Goal: Task Accomplishment & Management: Manage account settings

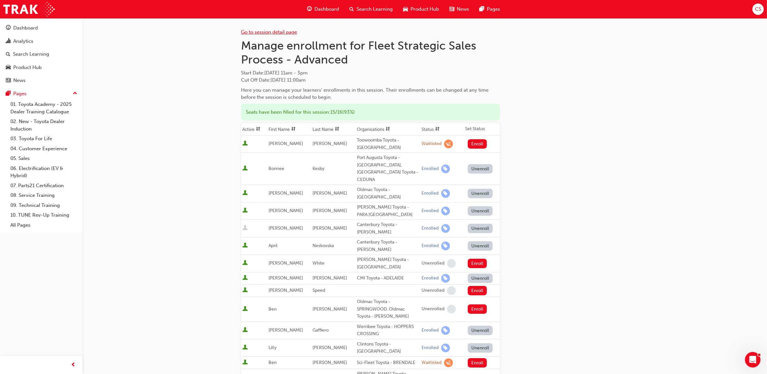
click at [285, 31] on link "Go to session detail page" at bounding box center [269, 32] width 56 height 6
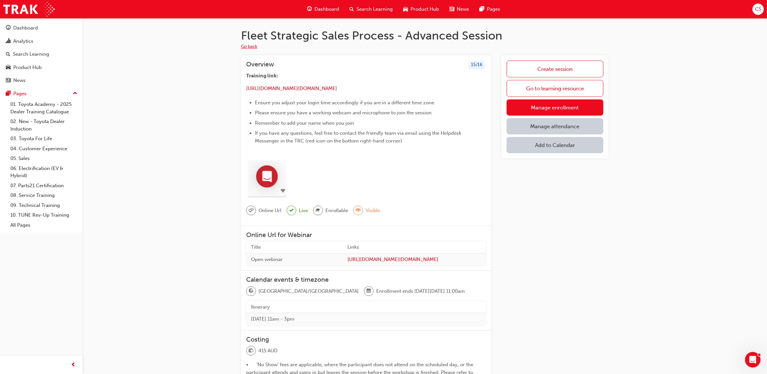
click at [256, 46] on button "Go back" at bounding box center [249, 46] width 16 height 7
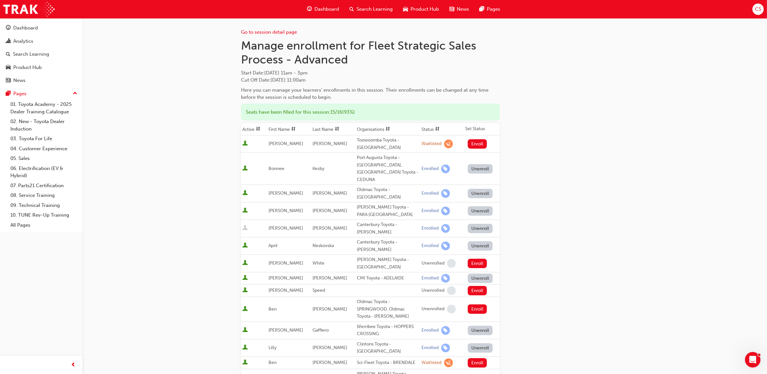
click at [371, 9] on span "Search Learning" at bounding box center [374, 8] width 36 height 7
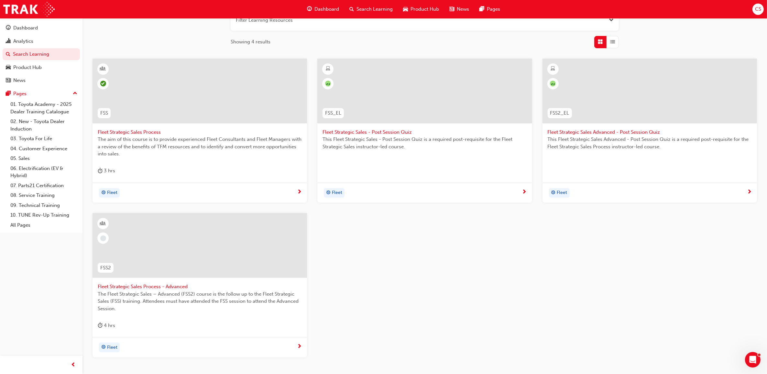
scroll to position [121, 0]
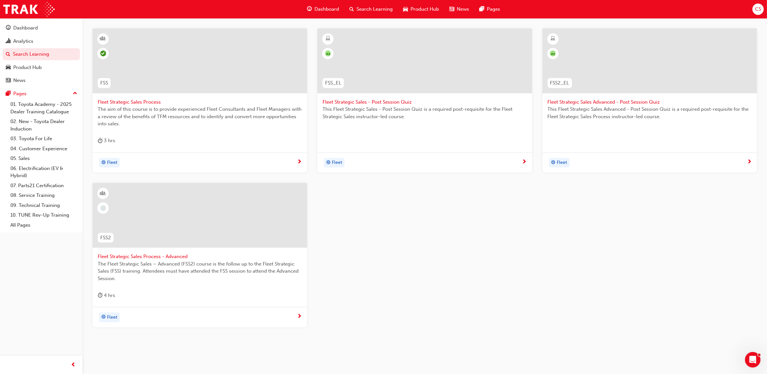
click at [164, 254] on span "Fleet Strategic Sales Process - Advanced" at bounding box center [200, 256] width 204 height 7
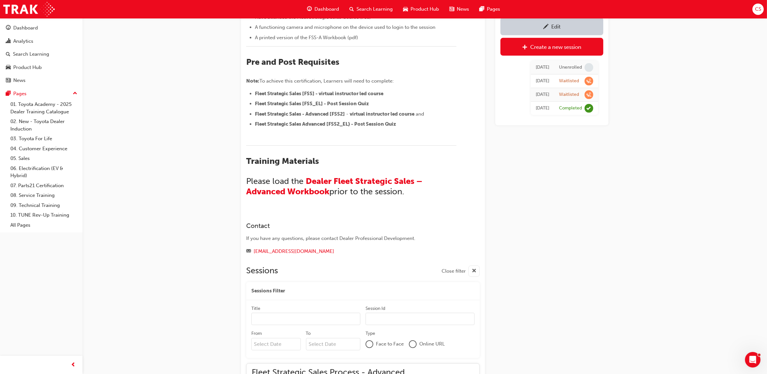
scroll to position [406, 0]
click at [365, 183] on span "Dealer Fleet Strategic Sales – Advanced Workbook" at bounding box center [335, 186] width 178 height 20
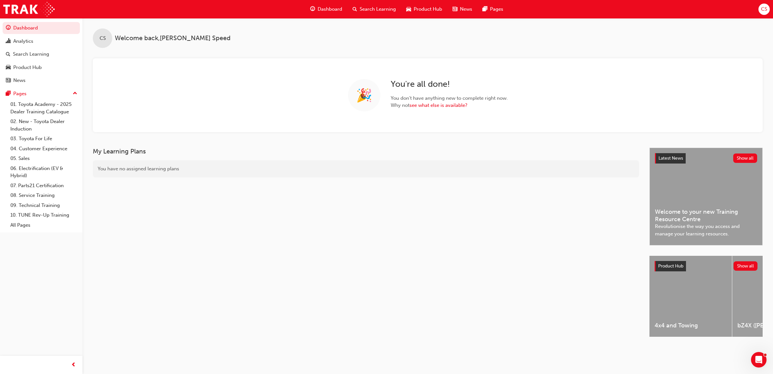
click at [362, 10] on span "Search Learning" at bounding box center [378, 8] width 36 height 7
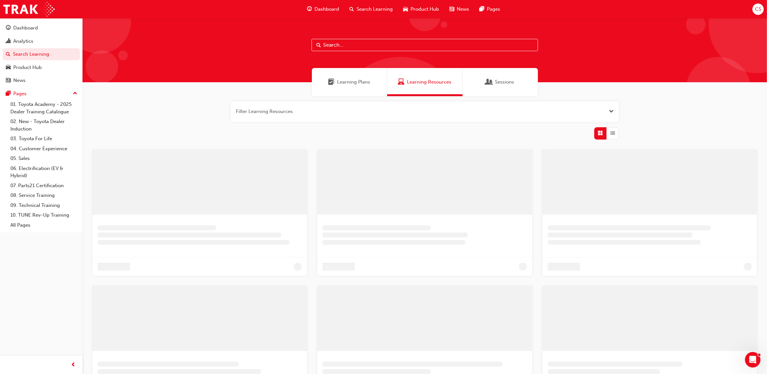
click at [334, 40] on input "text" at bounding box center [424, 45] width 226 height 12
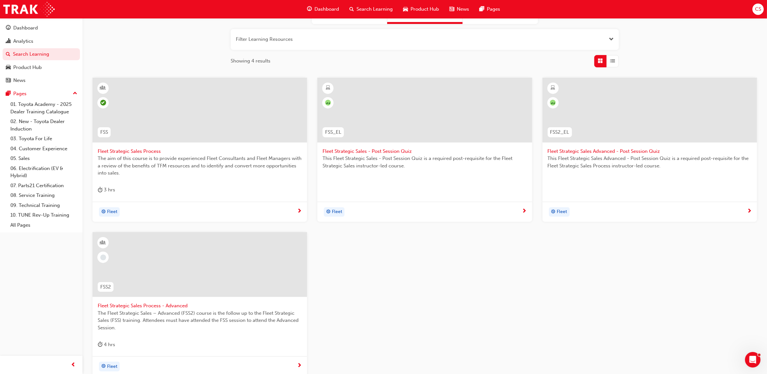
scroll to position [81, 0]
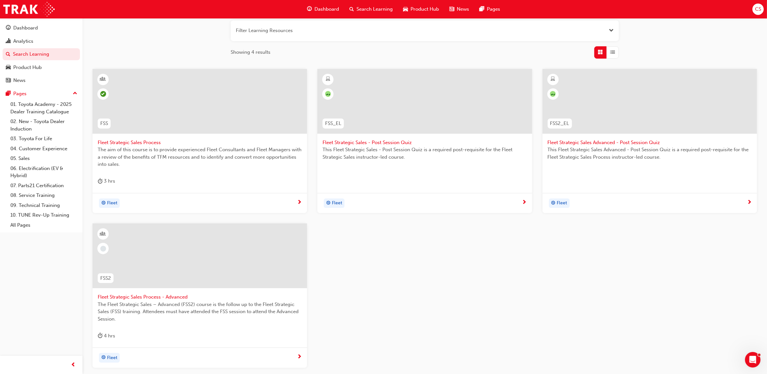
type input "fss"
click at [167, 298] on span "Fleet Strategic Sales Process - Advanced" at bounding box center [200, 296] width 204 height 7
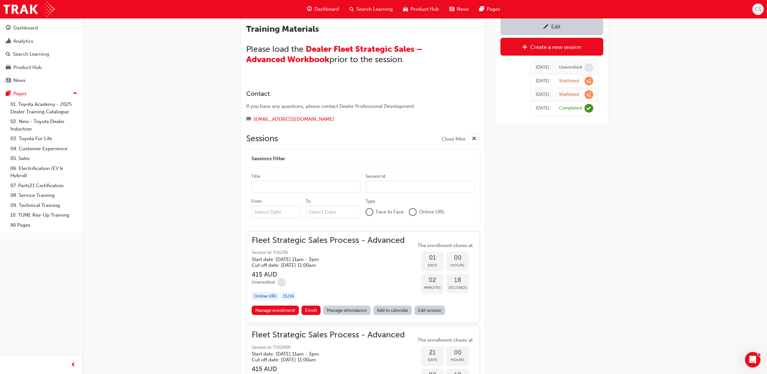
scroll to position [545, 0]
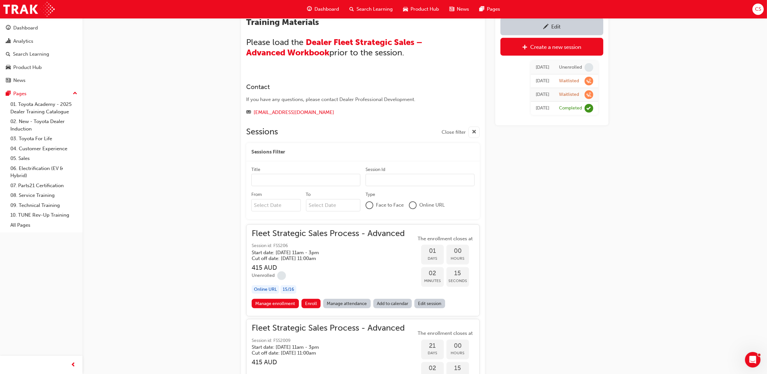
click at [377, 250] on h5 "Start date: Wed 27 Aug 2025 , 11am - 3pm" at bounding box center [323, 252] width 143 height 6
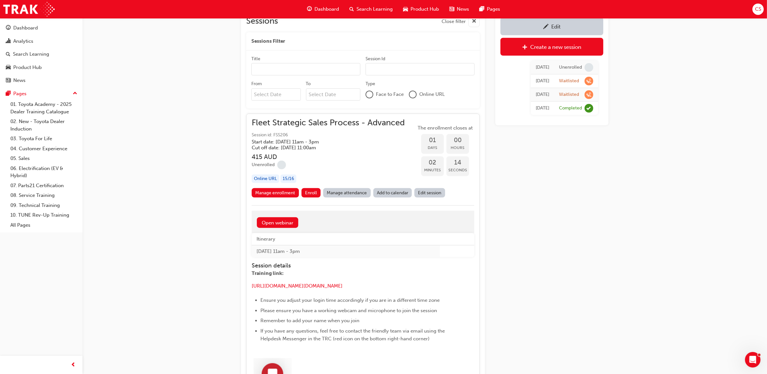
scroll to position [667, 0]
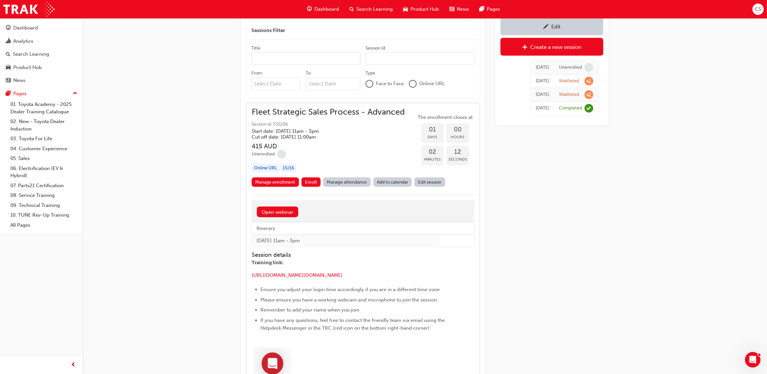
drag, startPoint x: 321, startPoint y: 286, endPoint x: 237, endPoint y: 277, distance: 84.0
click at [237, 277] on div "Fleet Strategic Sales Process - Advanced Instructor led Stream: Fleet 4 hrs 415…" at bounding box center [425, 155] width 388 height 1586
drag, startPoint x: 237, startPoint y: 277, endPoint x: 257, endPoint y: 277, distance: 20.4
copy p "​ https://url.au.m.mimecastprotect.com/s/2RTbCp81kmHjJE6oUPfYsGZ9xj?domain=us06…"
click at [279, 184] on link "Manage enrollment" at bounding box center [275, 181] width 47 height 9
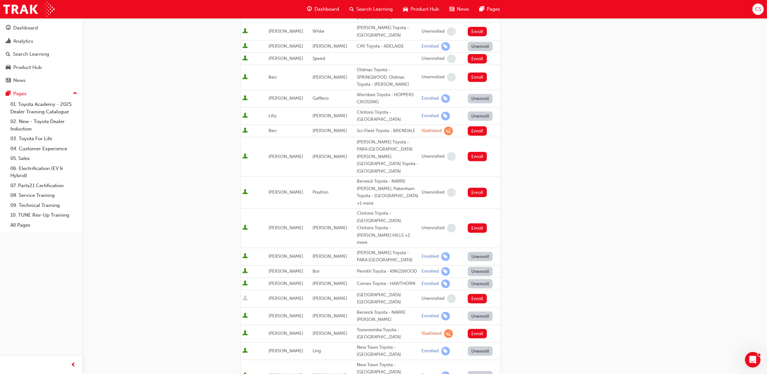
scroll to position [243, 0]
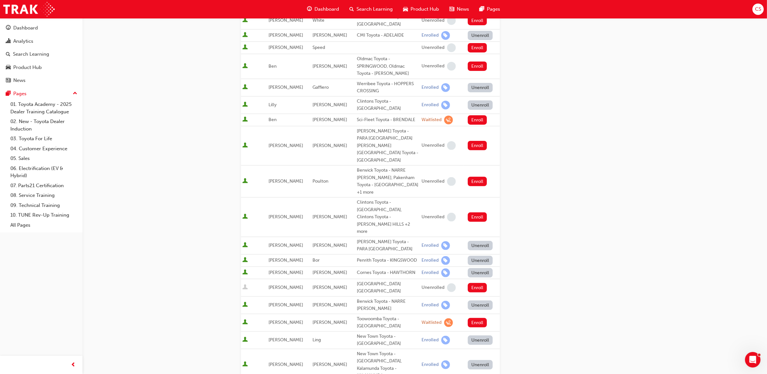
click at [755, 10] on span "CS" at bounding box center [758, 8] width 6 height 7
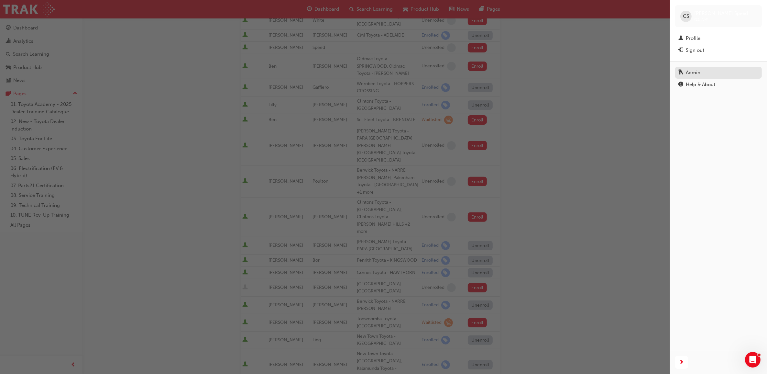
click at [701, 71] on div "Admin" at bounding box center [718, 73] width 80 height 8
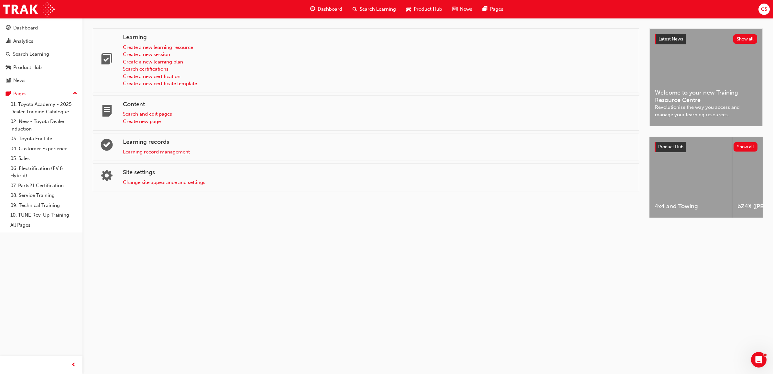
click at [170, 155] on link "Learning record management" at bounding box center [156, 152] width 67 height 6
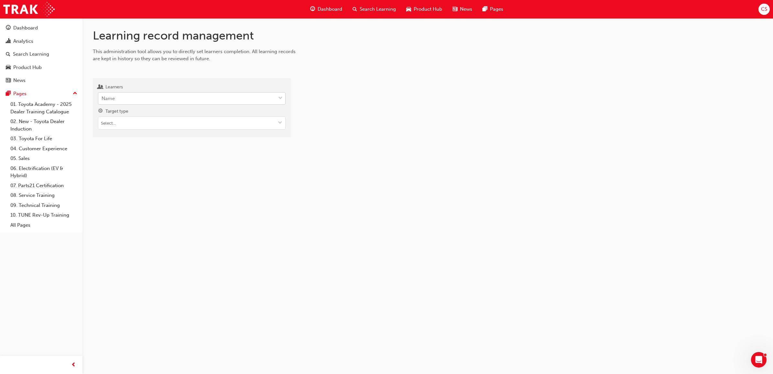
click at [150, 101] on div "Name" at bounding box center [186, 98] width 177 height 11
click at [102, 101] on input "Learners Name" at bounding box center [102, 97] width 1 height 5
type input "lewis"
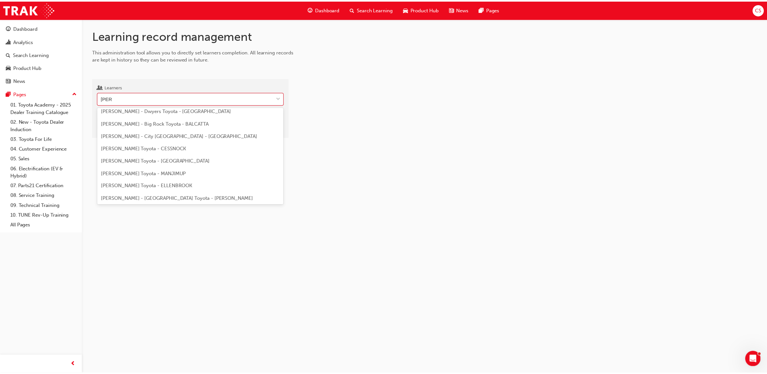
scroll to position [162, 0]
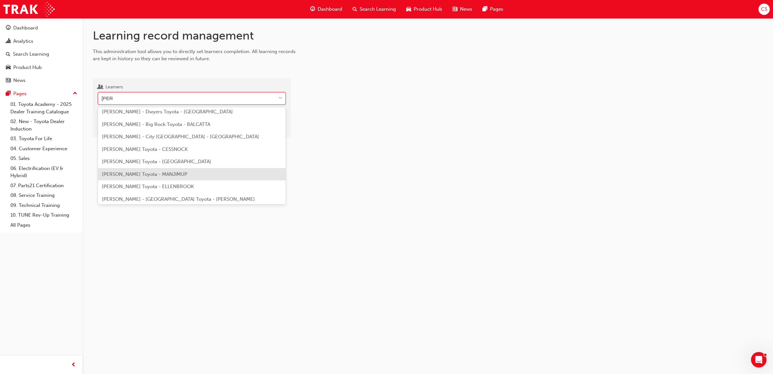
click at [141, 171] on span "Joshua Lewis - Manjimup Toyota - MANJIMUP" at bounding box center [144, 174] width 85 height 6
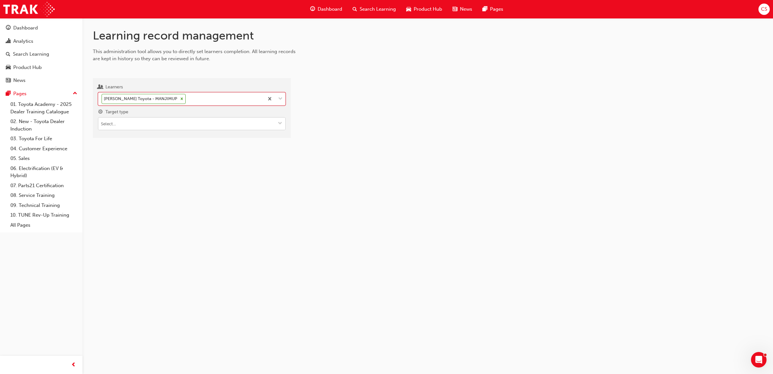
click at [125, 128] on input "Target type" at bounding box center [191, 123] width 187 height 12
click at [146, 141] on li "Learning resource - eLearning module" at bounding box center [192, 136] width 188 height 12
click at [132, 163] on input "Learning resource" at bounding box center [191, 160] width 187 height 12
type input "twa"
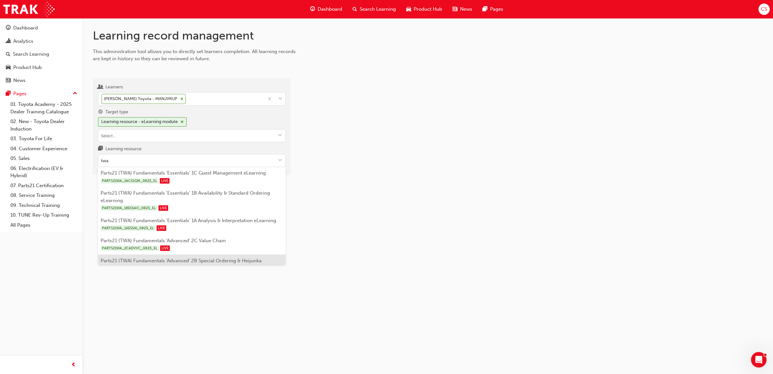
click at [198, 257] on li "Parts21 (TWA) Fundamentals 'Advanced' 2B Special Ordering & Heijunka PARTS21WA_…" at bounding box center [192, 264] width 188 height 20
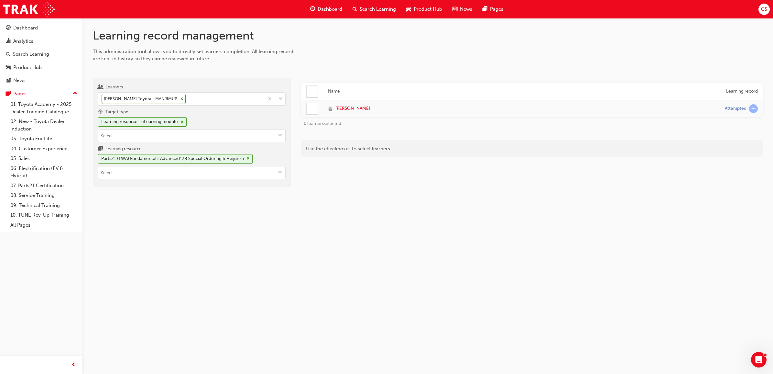
click at [310, 107] on div at bounding box center [312, 108] width 11 height 11
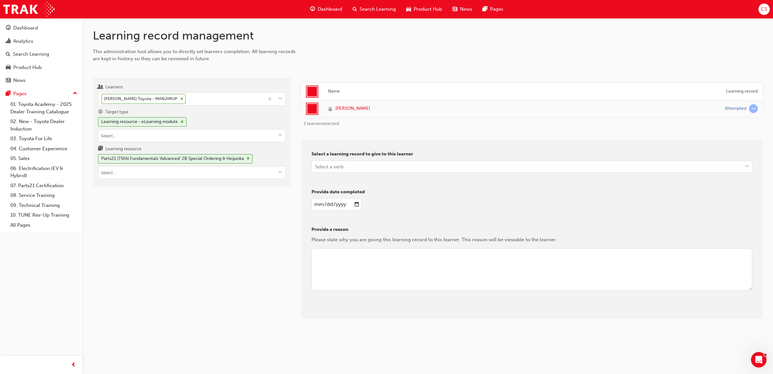
click at [357, 201] on input "date" at bounding box center [336, 204] width 50 height 12
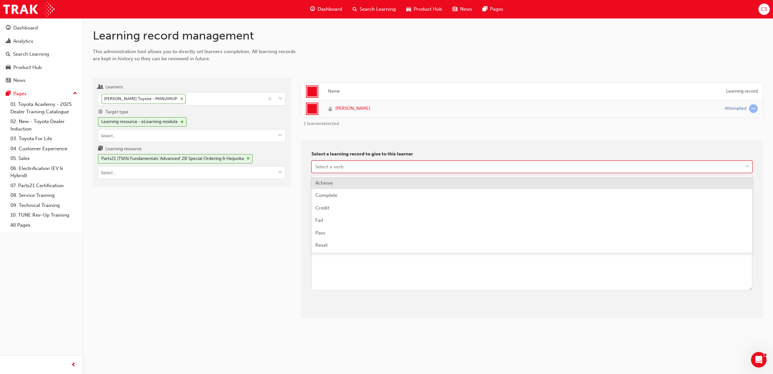
click at [344, 162] on div "Select a verb" at bounding box center [527, 166] width 431 height 11
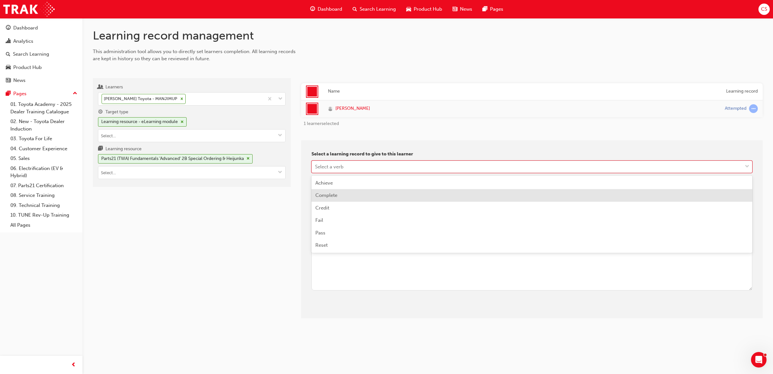
click at [334, 196] on span "Complete" at bounding box center [326, 195] width 22 height 6
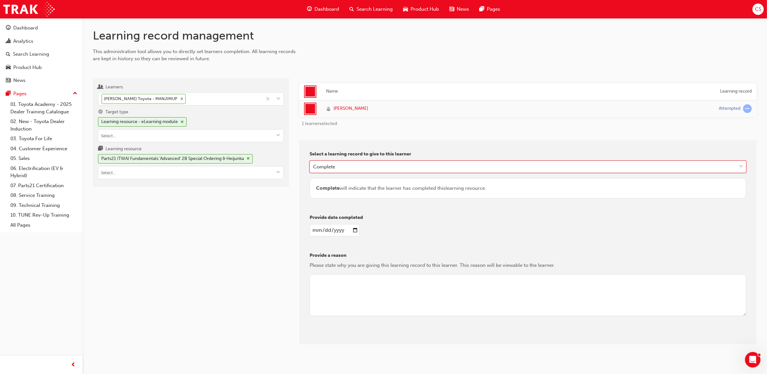
click at [352, 223] on div "Provide date completed" at bounding box center [528, 227] width 437 height 27
click at [356, 228] on input "date" at bounding box center [335, 230] width 50 height 12
type input "2025-08-26"
click at [329, 301] on textarea at bounding box center [528, 295] width 437 height 42
type textarea "cs"
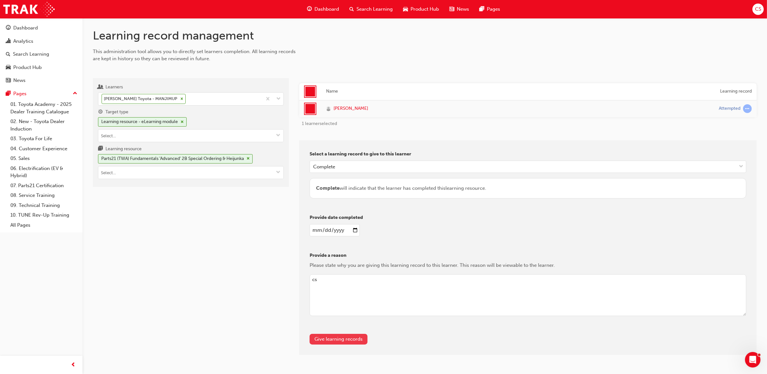
click at [355, 342] on button "Give learning records" at bounding box center [339, 338] width 58 height 11
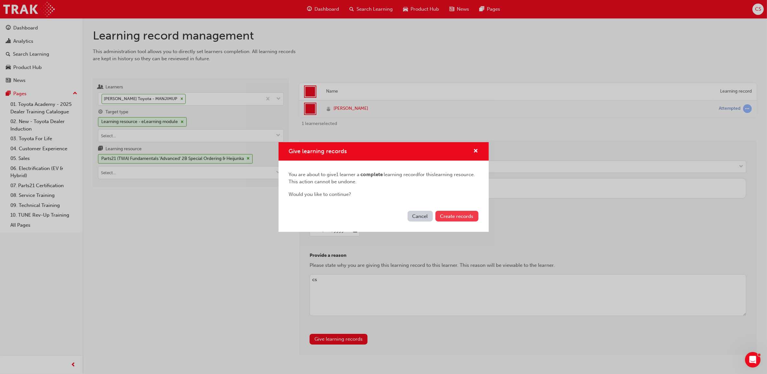
click at [453, 212] on button "Create records" at bounding box center [456, 216] width 43 height 11
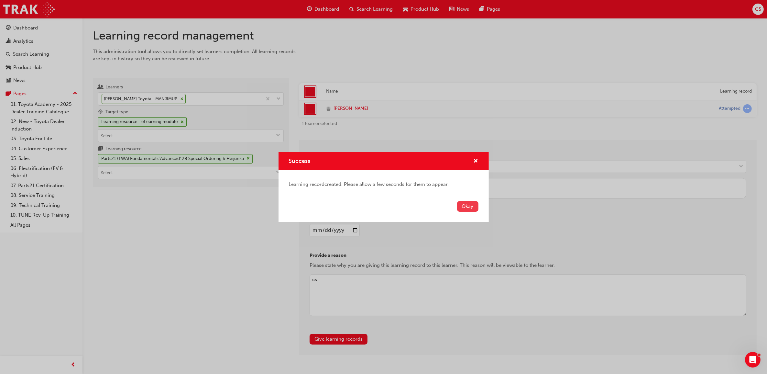
click at [459, 208] on button "Okay" at bounding box center [467, 206] width 21 height 11
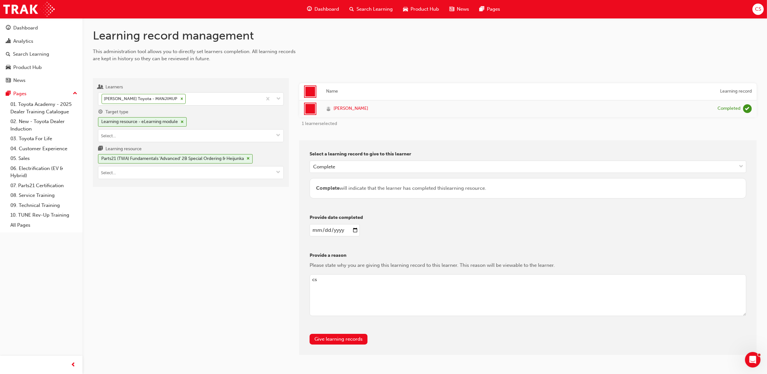
click at [369, 12] on span "Search Learning" at bounding box center [374, 8] width 36 height 7
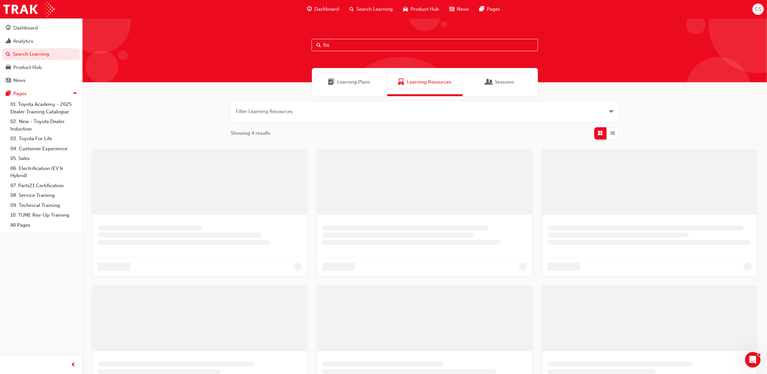
click at [366, 9] on span "Search Learning" at bounding box center [374, 8] width 36 height 7
click at [333, 45] on input "fss" at bounding box center [424, 45] width 226 height 12
click at [662, 125] on div "Filter Learning Resources Showing 4 results" at bounding box center [424, 262] width 684 height 332
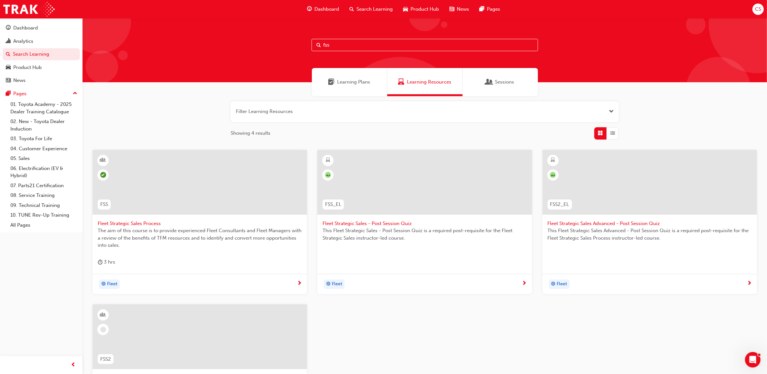
click at [146, 223] on span "Fleet Strategic Sales Process" at bounding box center [200, 223] width 204 height 7
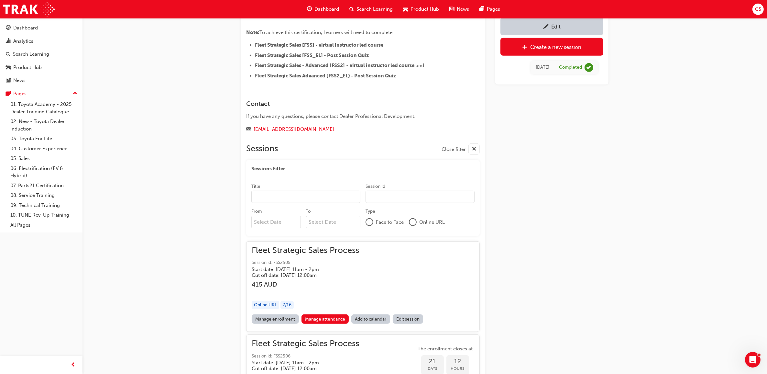
scroll to position [379, 0]
click at [380, 278] on div "Fleet Strategic Sales Process Session id: FSS2505 Start date: Tue 26 Aug 2025 ,…" at bounding box center [363, 280] width 223 height 68
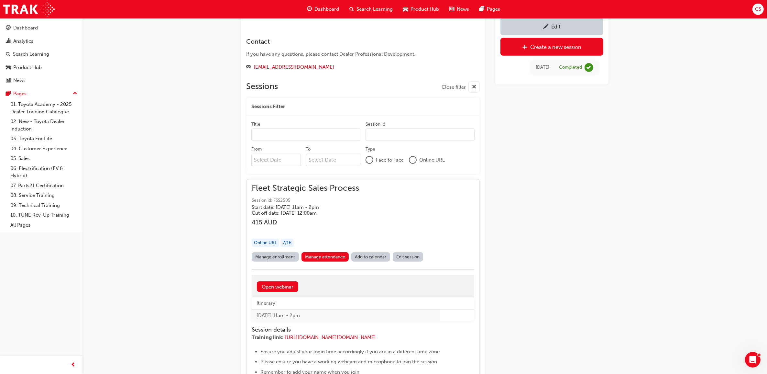
scroll to position [460, 0]
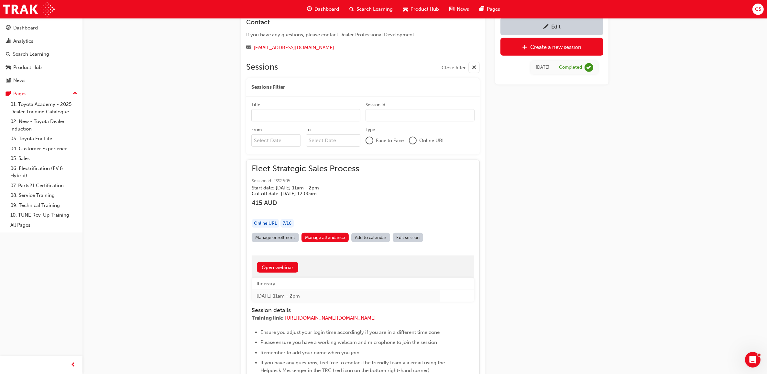
drag, startPoint x: 315, startPoint y: 328, endPoint x: 285, endPoint y: 321, distance: 30.8
click at [285, 321] on p "Training link: https://url.au.m.mimecastprotect.com/s/AoBwC5QPR4FVzOBQUzfXskPoA…" at bounding box center [357, 318] width 210 height 9
copy span "https://url.au.m.mimecastprotect.com/s/AoBwC5QPR4FVzOBQUzfXskPoAy?domain=us06we…"
